Goal: Information Seeking & Learning: Find specific page/section

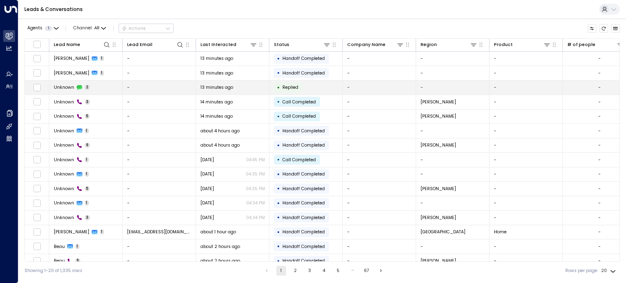
click at [58, 86] on span "Unknown" at bounding box center [64, 87] width 20 height 6
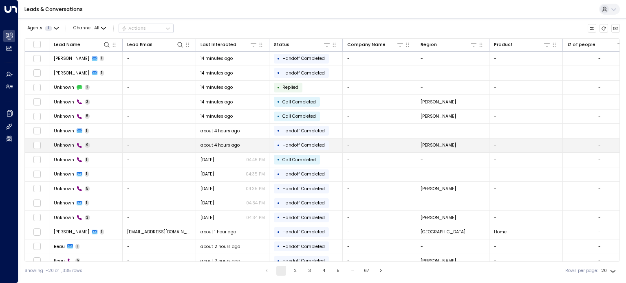
click at [64, 146] on span "Unknown" at bounding box center [64, 145] width 20 height 6
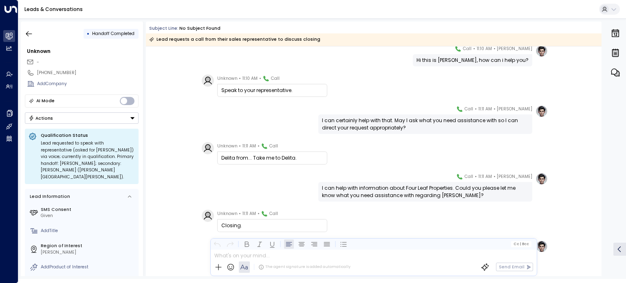
scroll to position [30, 0]
click at [26, 34] on icon "button" at bounding box center [29, 34] width 8 height 8
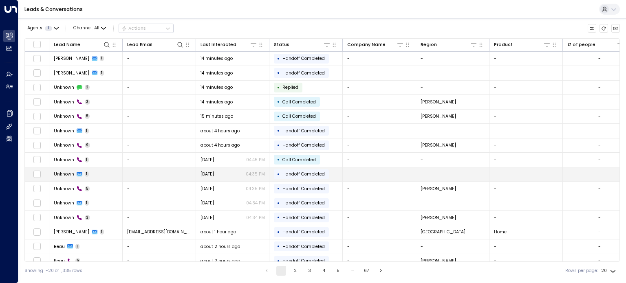
click at [71, 174] on span "Unknown" at bounding box center [64, 174] width 20 height 6
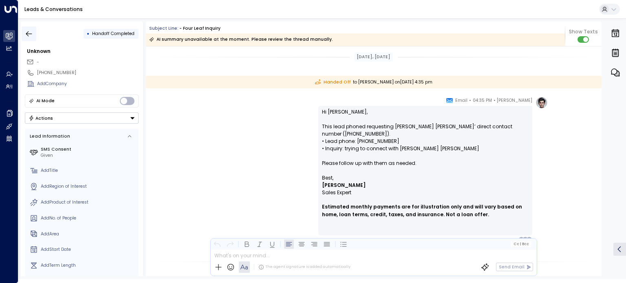
click at [29, 32] on icon "button" at bounding box center [29, 34] width 8 height 8
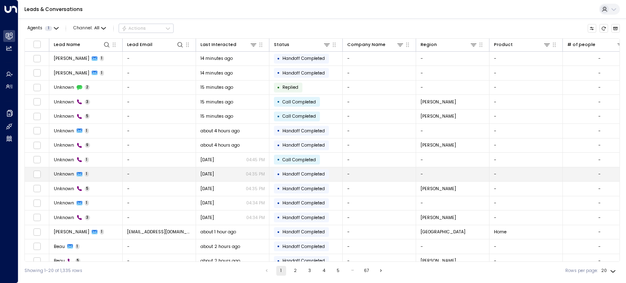
click at [65, 171] on span "Unknown" at bounding box center [64, 174] width 20 height 6
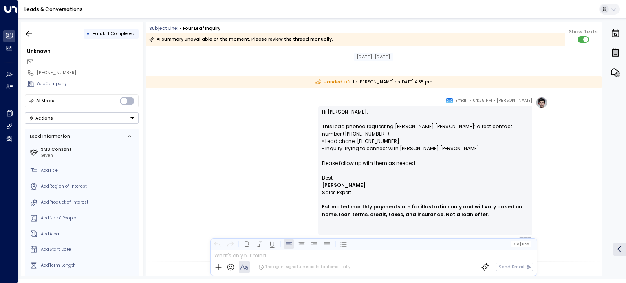
scroll to position [172, 0]
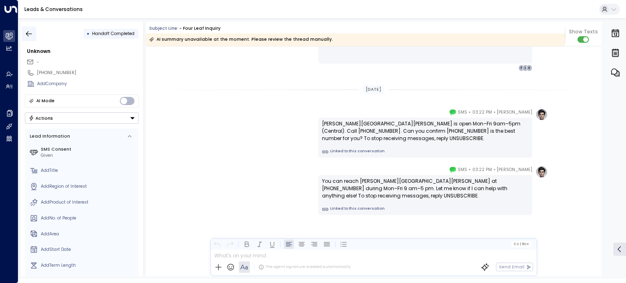
click at [27, 34] on icon "button" at bounding box center [29, 33] width 6 height 5
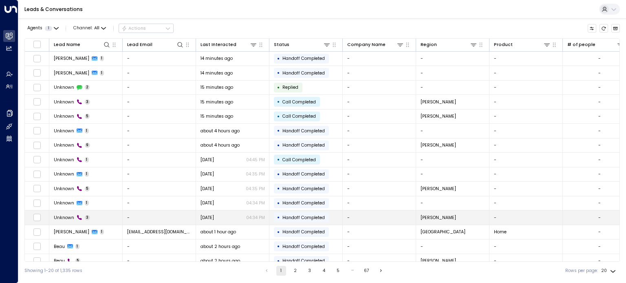
click at [65, 218] on span "Unknown" at bounding box center [64, 218] width 20 height 6
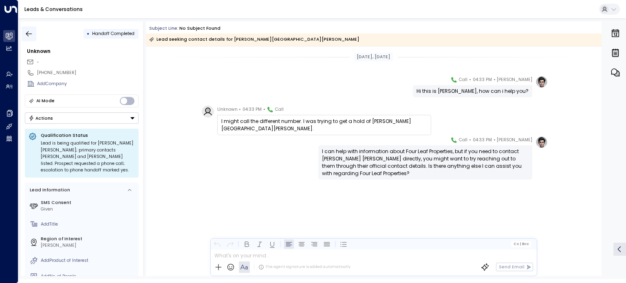
click at [29, 34] on icon "button" at bounding box center [29, 34] width 8 height 8
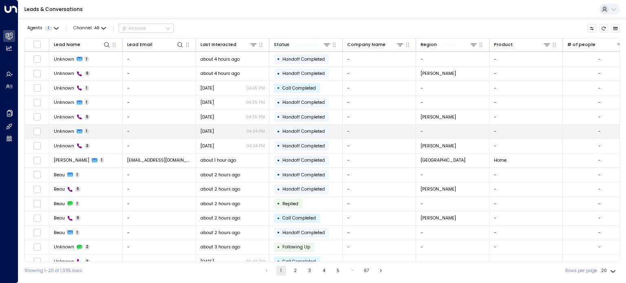
scroll to position [79, 0]
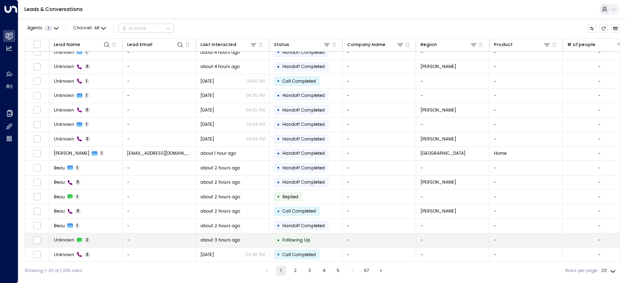
click at [59, 241] on span "Unknown" at bounding box center [64, 240] width 20 height 6
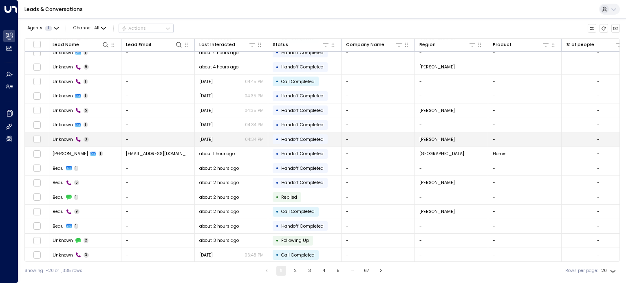
scroll to position [79, 1]
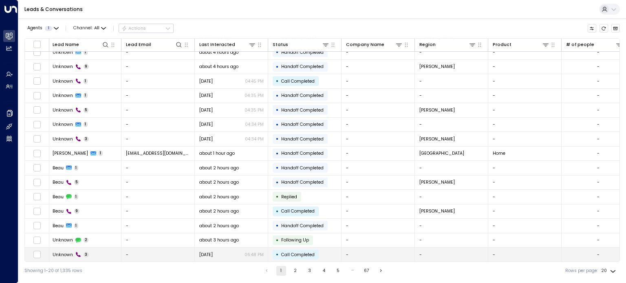
click at [63, 252] on span "Unknown" at bounding box center [63, 255] width 20 height 6
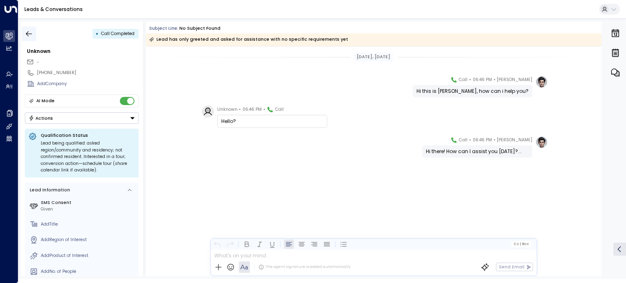
click at [25, 34] on icon "button" at bounding box center [29, 34] width 8 height 8
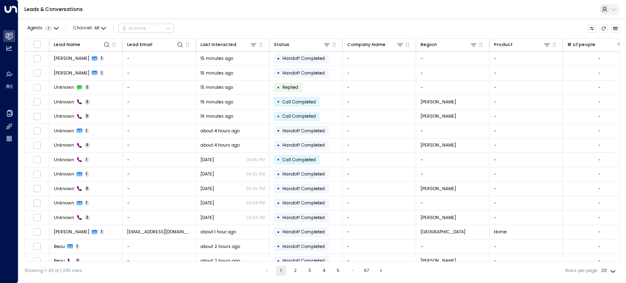
click at [296, 269] on button "2" at bounding box center [296, 271] width 10 height 10
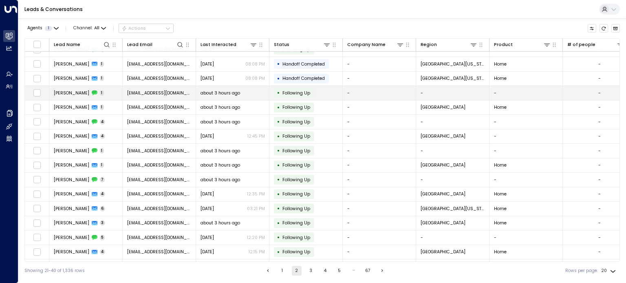
scroll to position [79, 0]
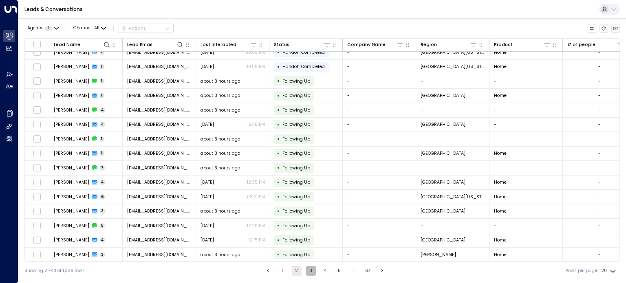
click at [312, 272] on button "3" at bounding box center [311, 271] width 10 height 10
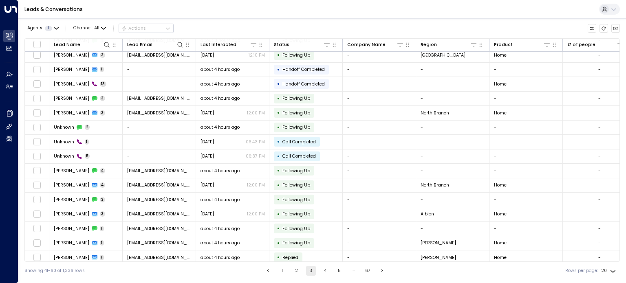
scroll to position [14, 0]
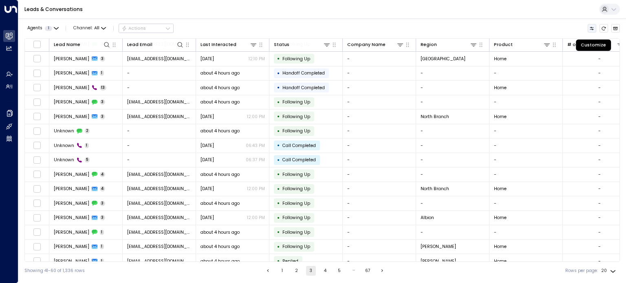
click at [591, 27] on icon "Customize" at bounding box center [592, 28] width 4 height 3
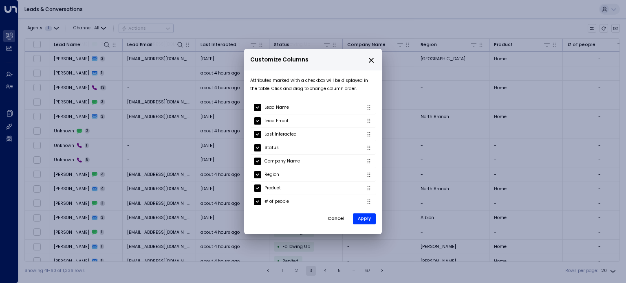
click at [374, 58] on icon "close" at bounding box center [371, 60] width 7 height 7
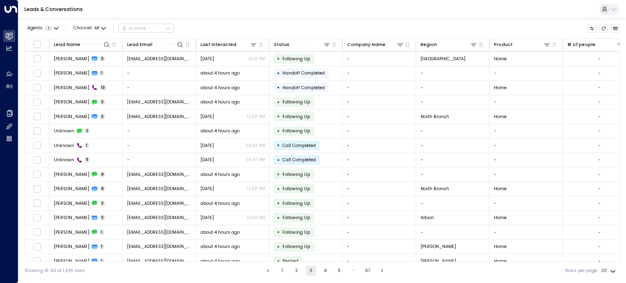
click at [611, 11] on icon at bounding box center [614, 9] width 7 height 7
click at [433, 27] on div at bounding box center [313, 141] width 626 height 283
click at [280, 9] on div "Leads & Conversations" at bounding box center [322, 9] width 608 height 19
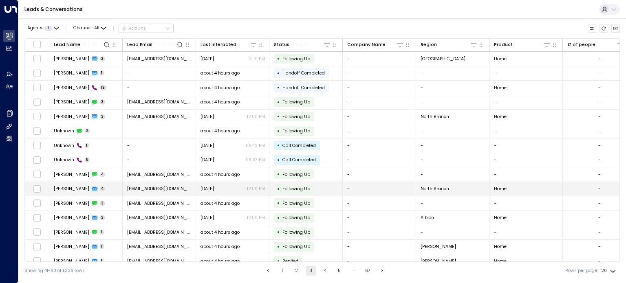
scroll to position [0, 0]
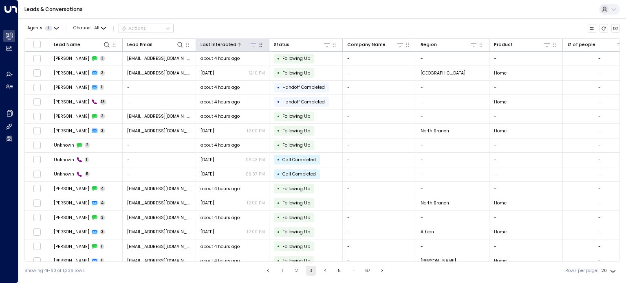
click at [256, 47] on icon at bounding box center [253, 45] width 7 height 7
click at [285, 24] on div "Agents 1 Channel: All Actions" at bounding box center [322, 29] width 596 height 14
click at [281, 271] on button "1" at bounding box center [283, 271] width 10 height 10
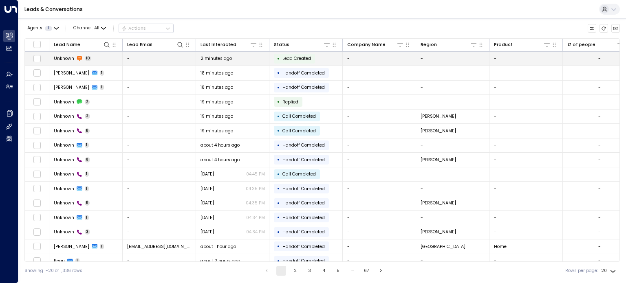
click at [60, 60] on span "Unknown" at bounding box center [64, 58] width 20 height 6
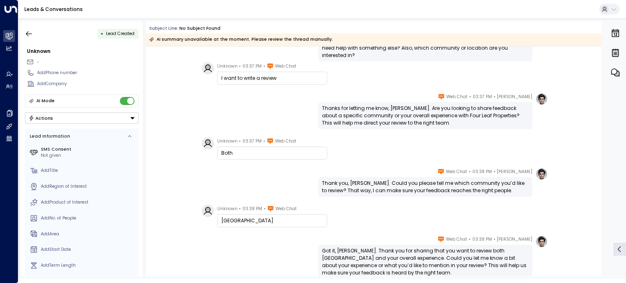
scroll to position [95, 0]
click at [30, 34] on icon "button" at bounding box center [29, 34] width 8 height 8
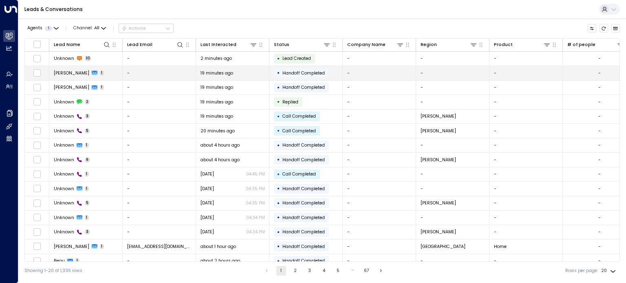
click at [57, 71] on span "[PERSON_NAME]" at bounding box center [71, 73] width 35 height 6
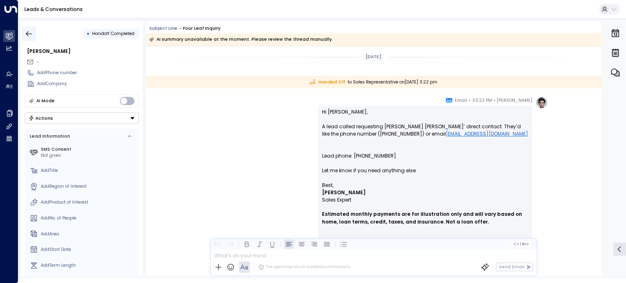
click at [28, 31] on icon "button" at bounding box center [29, 33] width 6 height 5
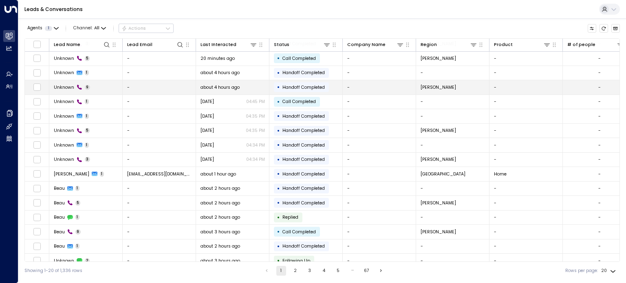
scroll to position [79, 0]
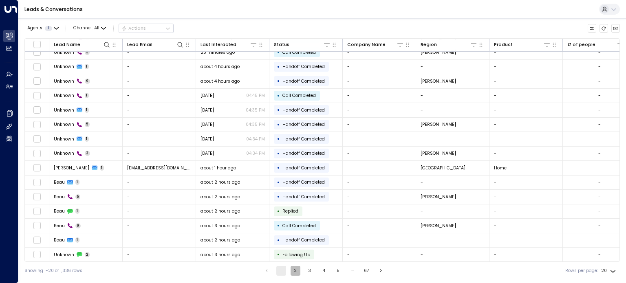
click at [296, 270] on button "2" at bounding box center [296, 271] width 10 height 10
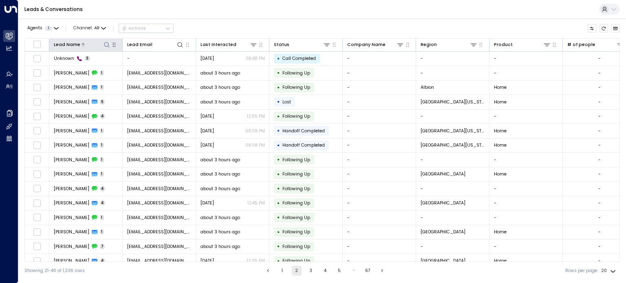
click at [104, 44] on icon at bounding box center [106, 44] width 5 height 5
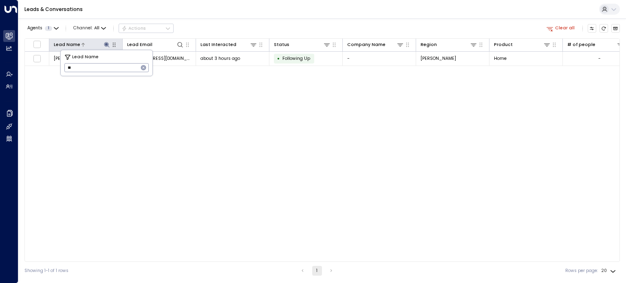
type input "*"
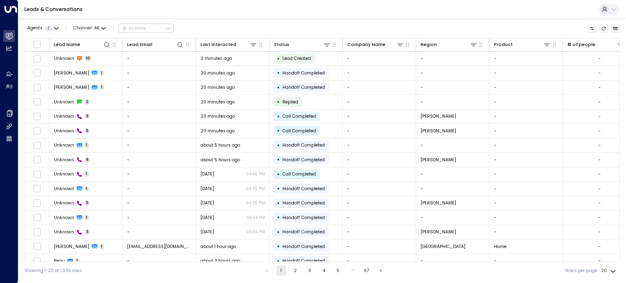
click at [220, 9] on div "Leads & Conversations" at bounding box center [322, 9] width 608 height 19
click at [178, 44] on icon at bounding box center [180, 45] width 7 height 7
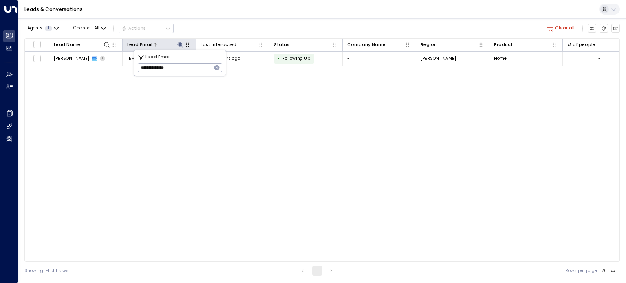
type input "**********"
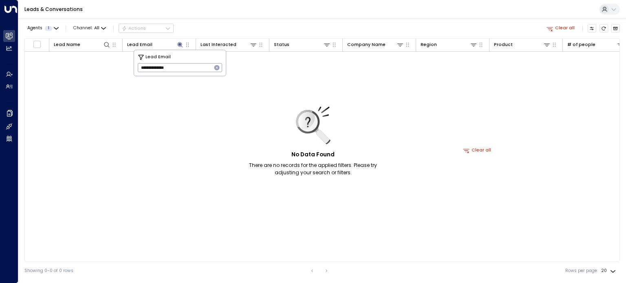
click at [216, 67] on icon "button" at bounding box center [216, 67] width 5 height 5
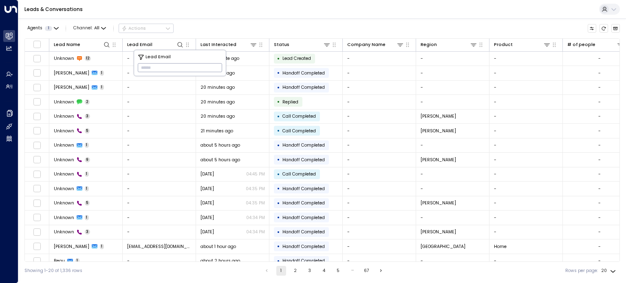
click at [192, 68] on input "text" at bounding box center [180, 67] width 84 height 13
type input "******"
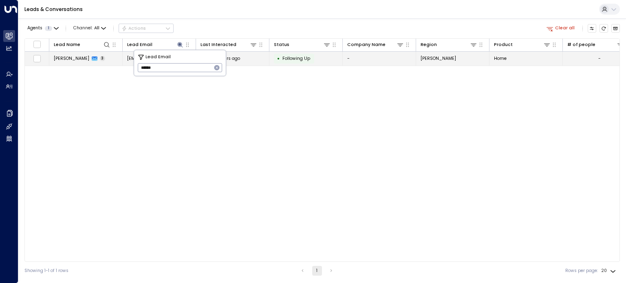
click at [73, 58] on span "[PERSON_NAME]" at bounding box center [71, 58] width 35 height 6
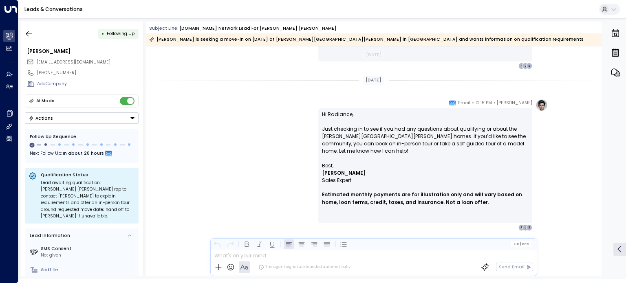
scroll to position [726, 0]
